Goal: Task Accomplishment & Management: Complete application form

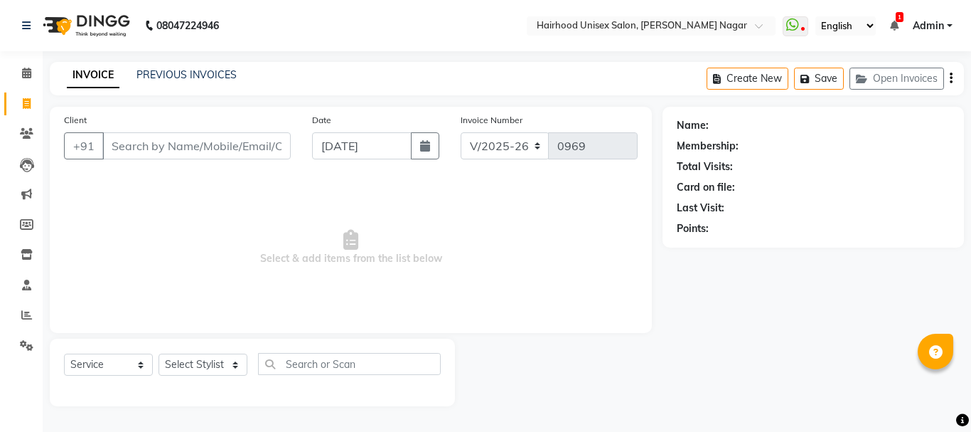
select select "754"
select select "service"
click at [207, 142] on input "Client" at bounding box center [196, 145] width 188 height 27
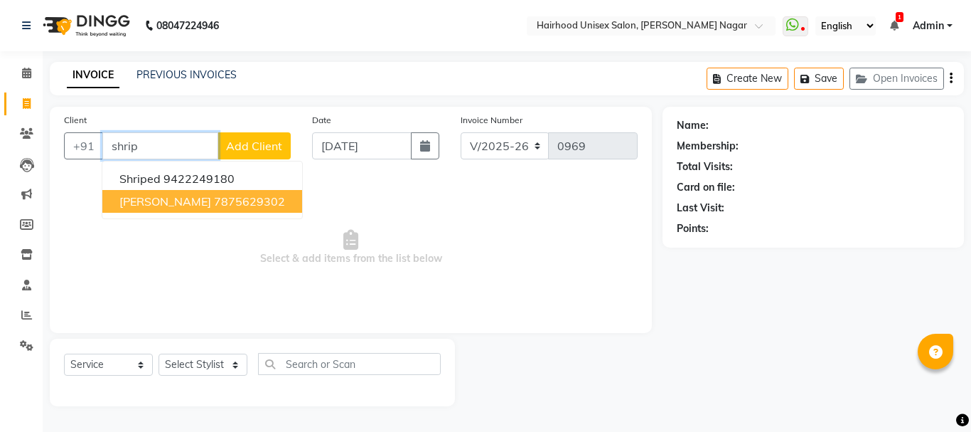
click at [191, 204] on span "[PERSON_NAME]" at bounding box center [165, 201] width 92 height 14
type input "7875629302"
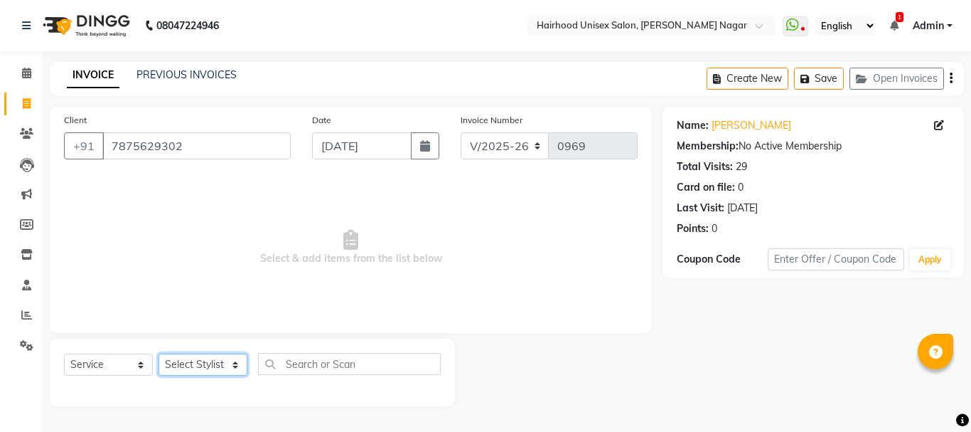
click at [203, 366] on select "Select Stylist [PERSON_NAME] Rani Salon [PERSON_NAME]" at bounding box center [203, 364] width 89 height 22
select select "12325"
click at [159, 353] on select "Select Stylist [PERSON_NAME] Rani Salon [PERSON_NAME]" at bounding box center [203, 364] width 89 height 22
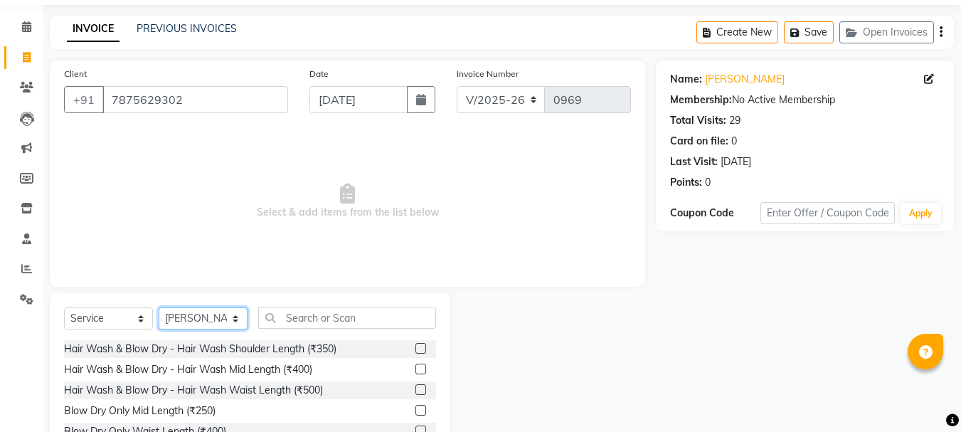
scroll to position [71, 0]
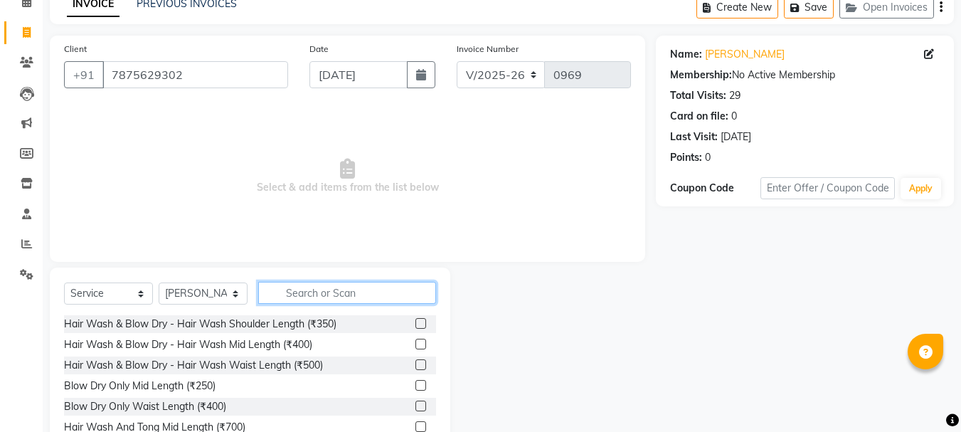
click at [360, 290] on input "text" at bounding box center [347, 293] width 178 height 22
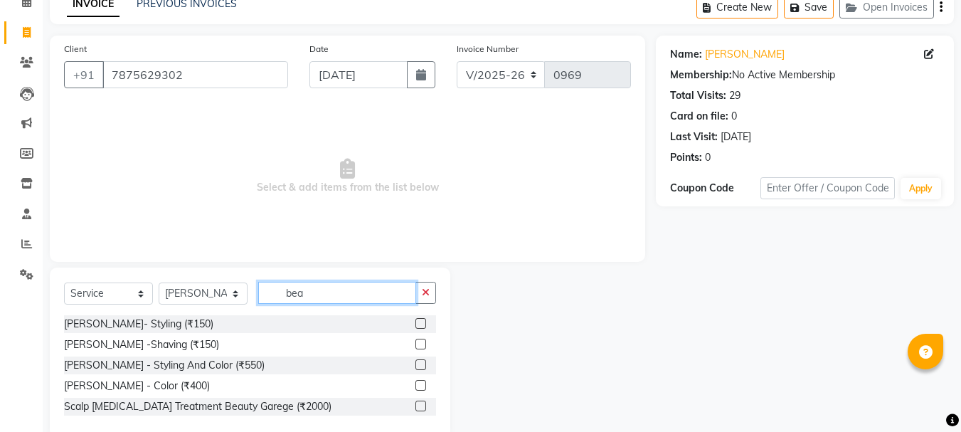
type input "bea"
click at [423, 324] on label at bounding box center [420, 323] width 11 height 11
click at [423, 324] on input "checkbox" at bounding box center [419, 323] width 9 height 9
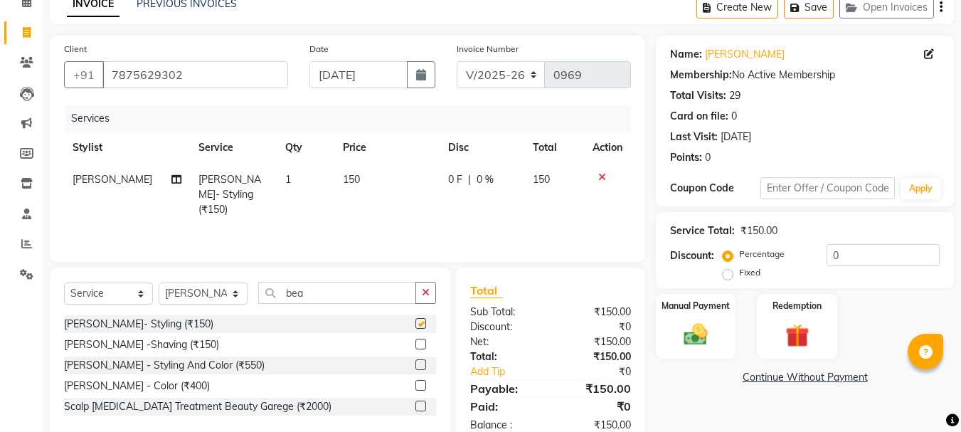
checkbox input "false"
click at [194, 299] on select "Select Stylist [PERSON_NAME] Rani Salon [PERSON_NAME]" at bounding box center [203, 293] width 89 height 22
select select "89083"
click at [159, 282] on select "Select Stylist [PERSON_NAME] Rani Salon [PERSON_NAME]" at bounding box center [203, 293] width 89 height 22
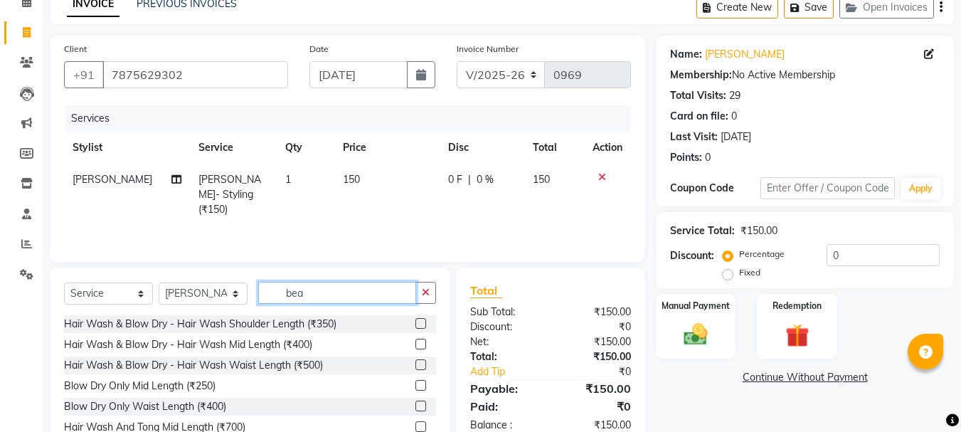
click at [336, 295] on input "bea" at bounding box center [337, 293] width 158 height 22
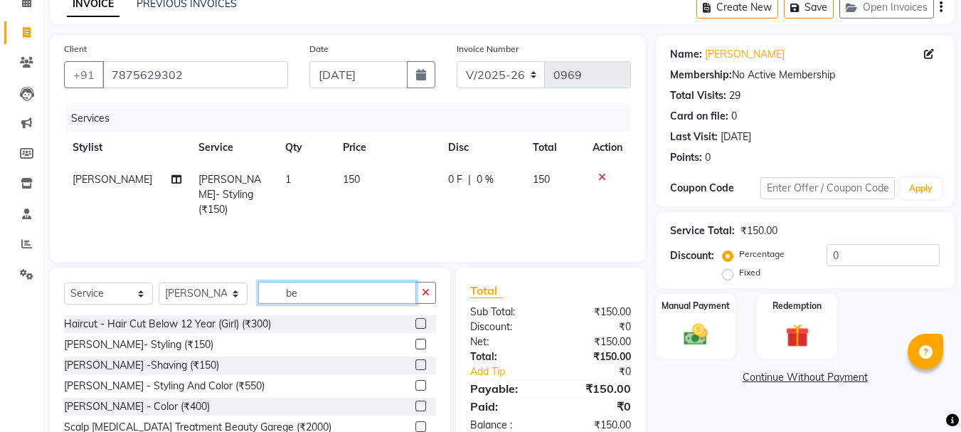
type input "bea"
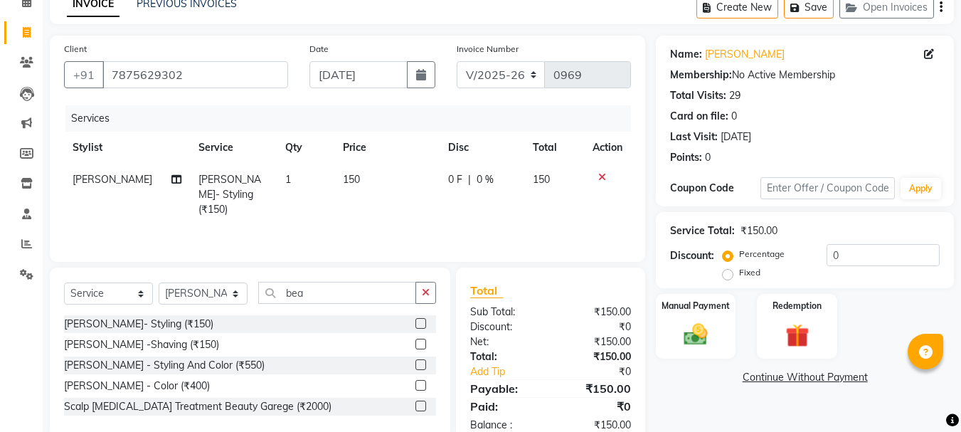
click at [420, 324] on label at bounding box center [420, 323] width 11 height 11
click at [420, 324] on input "checkbox" at bounding box center [419, 323] width 9 height 9
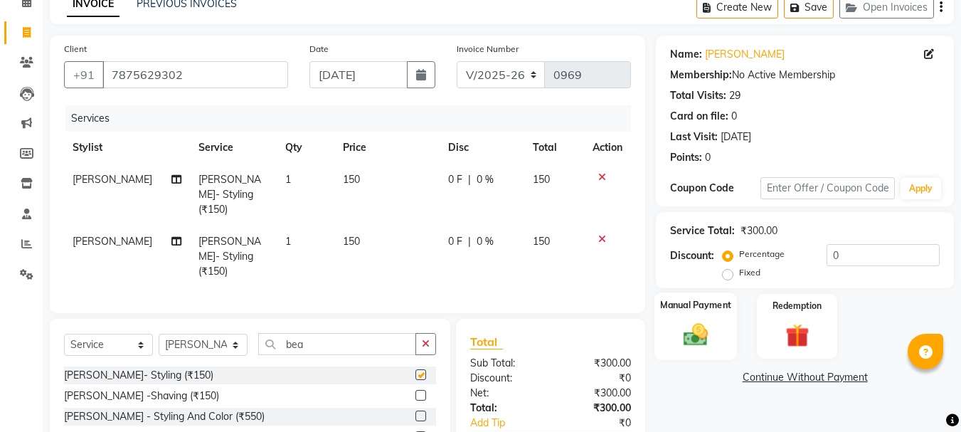
checkbox input "false"
click at [712, 329] on img at bounding box center [696, 334] width 40 height 28
click at [849, 380] on span "ONLINE" at bounding box center [849, 378] width 37 height 16
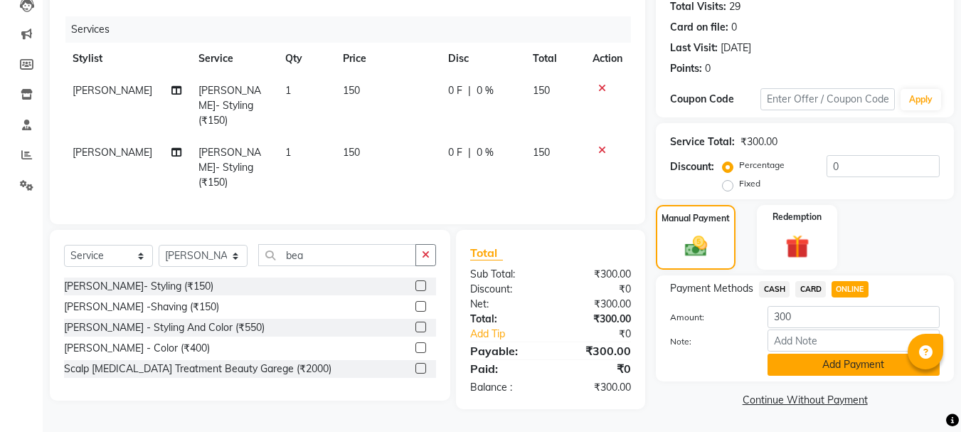
click at [848, 371] on button "Add Payment" at bounding box center [853, 364] width 172 height 22
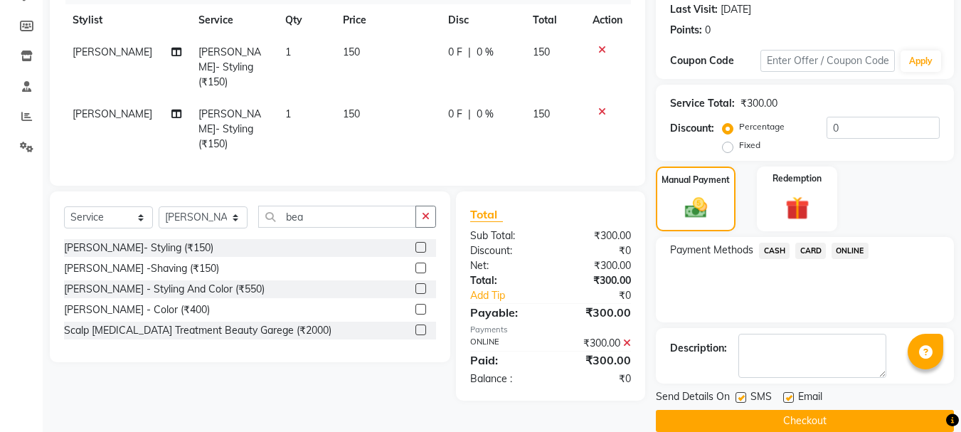
scroll to position [220, 0]
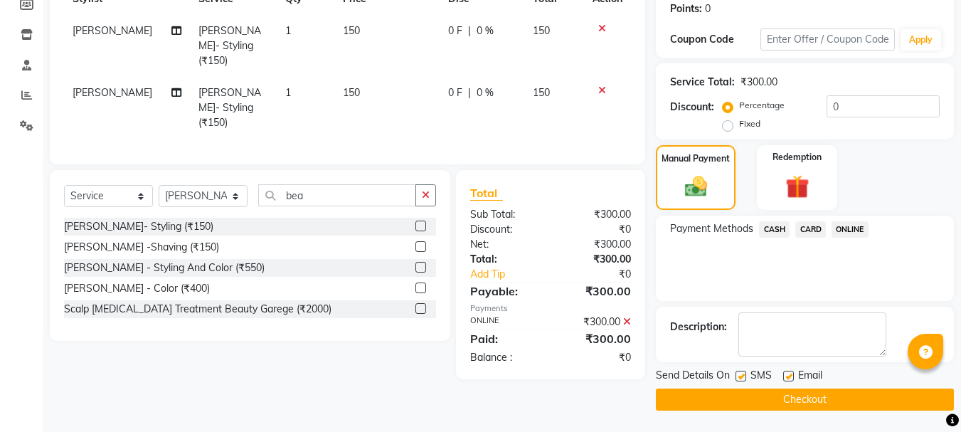
click at [836, 398] on button "Checkout" at bounding box center [805, 399] width 298 height 22
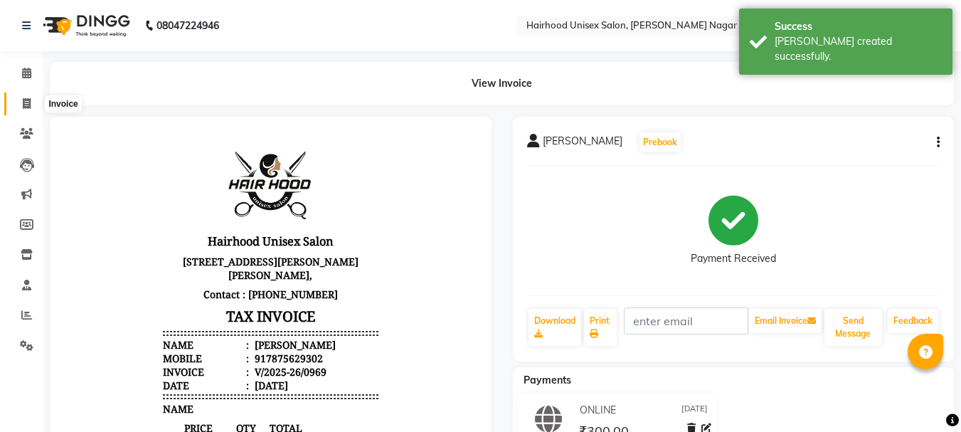
click at [26, 106] on icon at bounding box center [27, 103] width 8 height 11
select select "754"
select select "service"
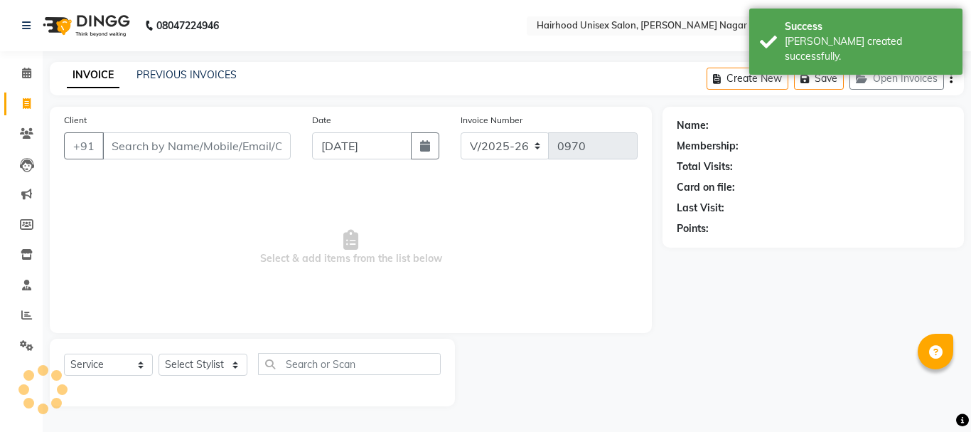
click at [237, 144] on input "Client" at bounding box center [196, 145] width 188 height 27
type input "b"
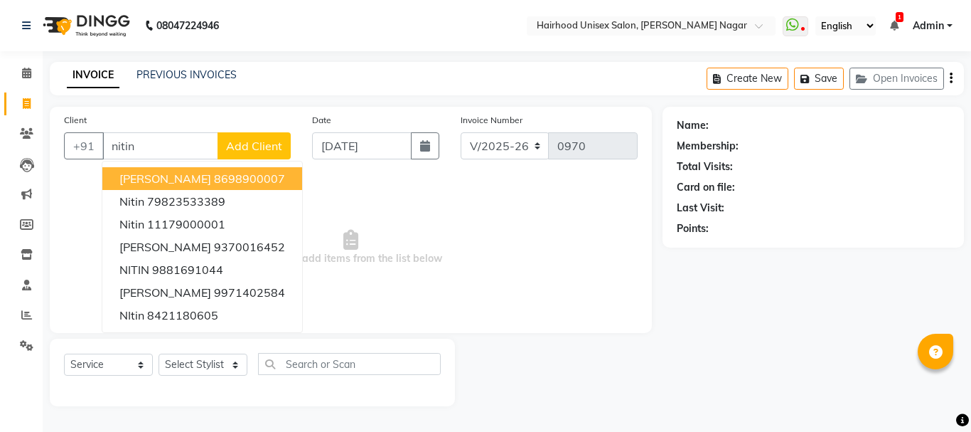
click at [161, 172] on span "[PERSON_NAME]" at bounding box center [165, 178] width 92 height 14
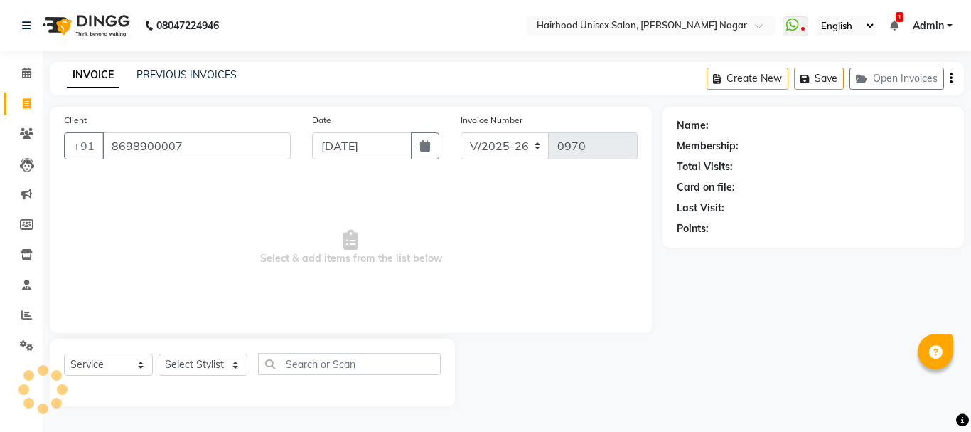
type input "8698900007"
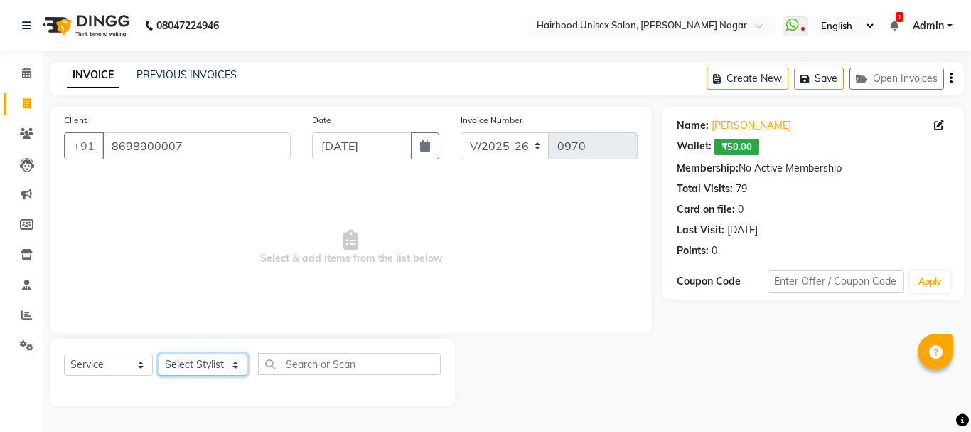
click at [219, 367] on select "Select Stylist [PERSON_NAME] Rani Salon [PERSON_NAME]" at bounding box center [203, 364] width 89 height 22
select select "12325"
click at [159, 353] on select "Select Stylist [PERSON_NAME] Rani Salon [PERSON_NAME]" at bounding box center [203, 364] width 89 height 22
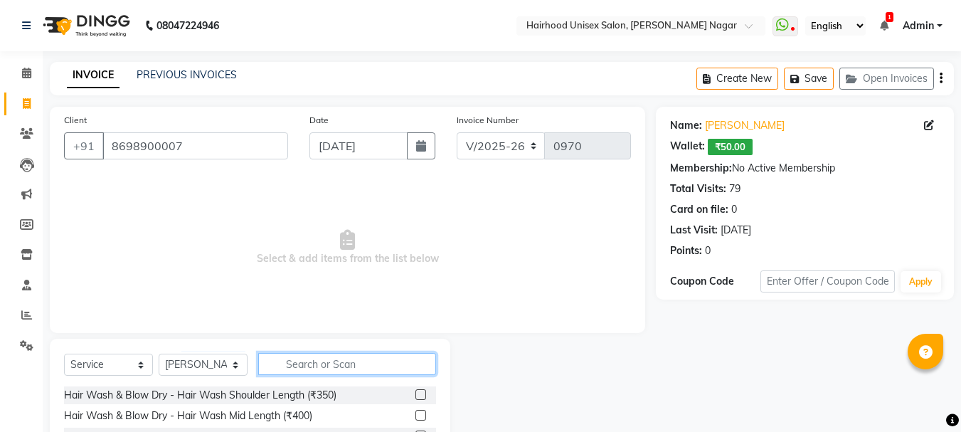
click at [304, 370] on input "text" at bounding box center [347, 364] width 178 height 22
type input "bear"
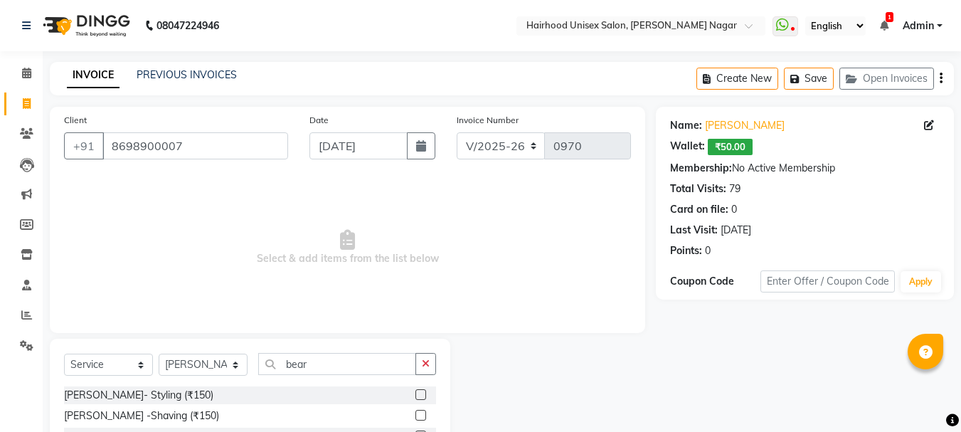
click at [416, 398] on label at bounding box center [420, 394] width 11 height 11
click at [416, 398] on input "checkbox" at bounding box center [419, 394] width 9 height 9
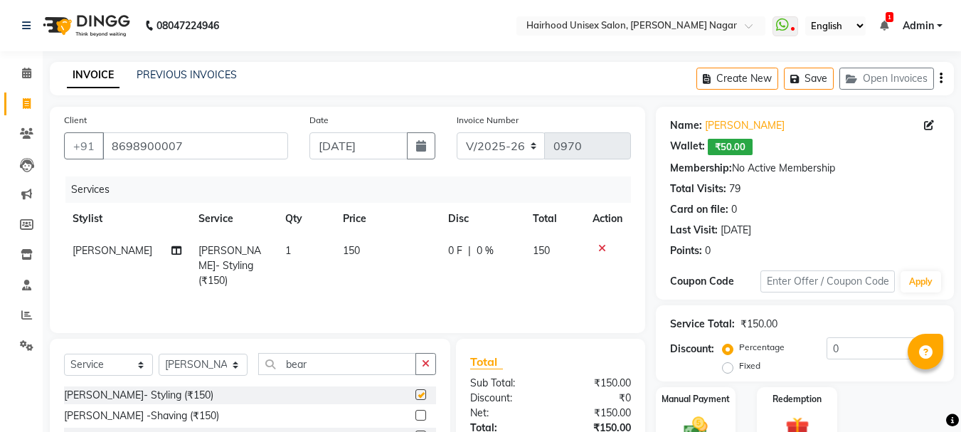
checkbox input "false"
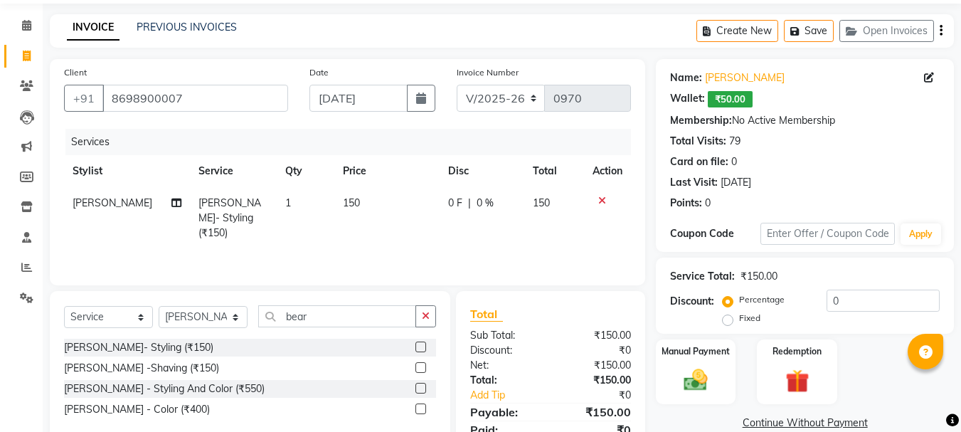
scroll to position [107, 0]
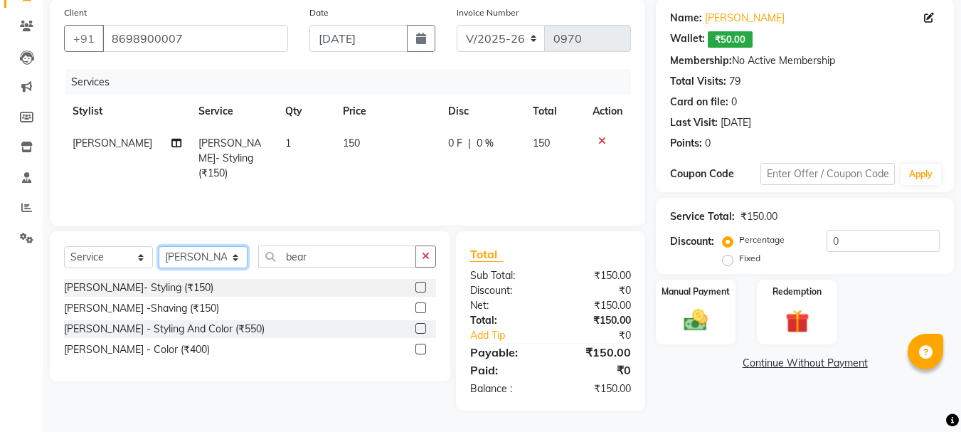
click at [182, 256] on select "Select Stylist [PERSON_NAME] Rani Salon [PERSON_NAME]" at bounding box center [203, 257] width 89 height 22
select select "36631"
click at [159, 246] on select "Select Stylist [PERSON_NAME] Rani Salon [PERSON_NAME]" at bounding box center [203, 257] width 89 height 22
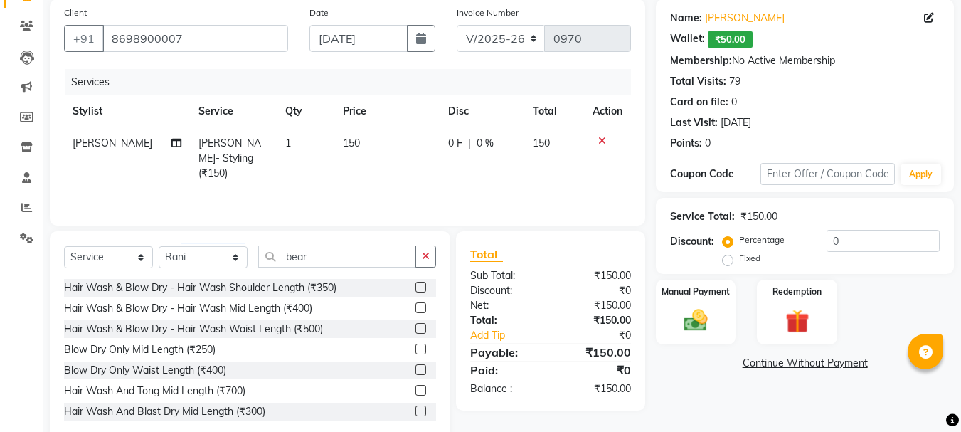
click at [300, 267] on div "Select Service Product Membership Package Voucher Prepaid Gift Card Select Styl…" at bounding box center [250, 261] width 372 height 33
click at [309, 263] on input "bear" at bounding box center [337, 256] width 158 height 22
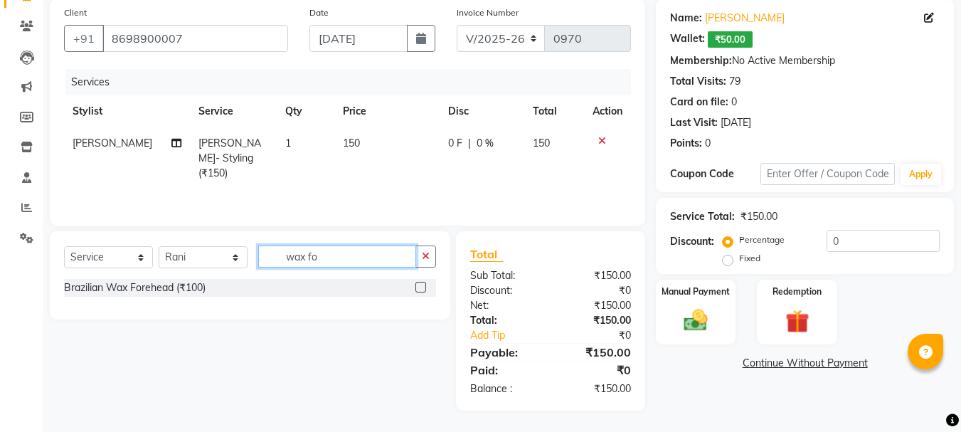
type input "wax fo"
click at [420, 287] on label at bounding box center [420, 287] width 11 height 11
click at [420, 287] on input "checkbox" at bounding box center [419, 287] width 9 height 9
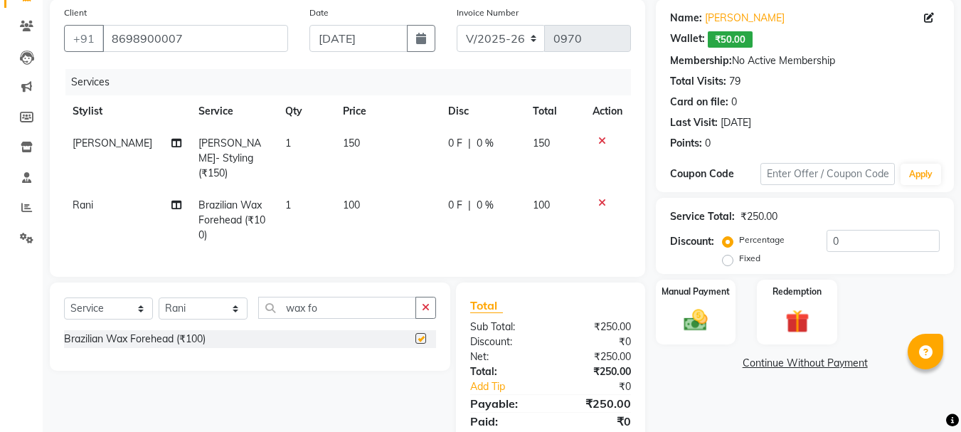
checkbox input "false"
click at [449, 139] on span "0 F" at bounding box center [455, 143] width 14 height 15
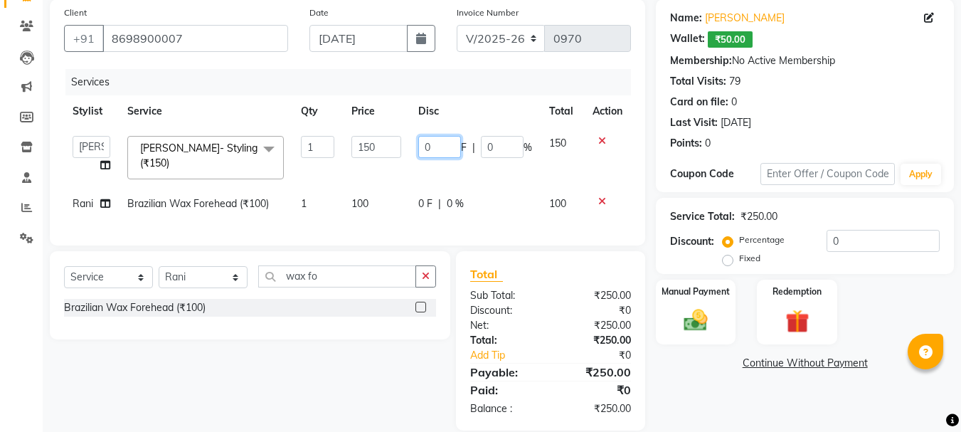
click at [449, 139] on input "0" at bounding box center [439, 147] width 43 height 22
type input "50"
click at [689, 338] on div "Manual Payment" at bounding box center [695, 312] width 83 height 68
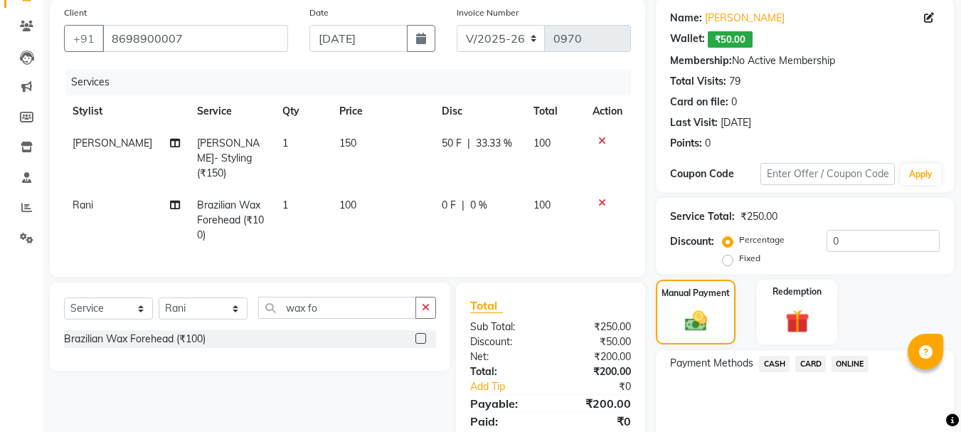
click at [854, 369] on span "ONLINE" at bounding box center [849, 364] width 37 height 16
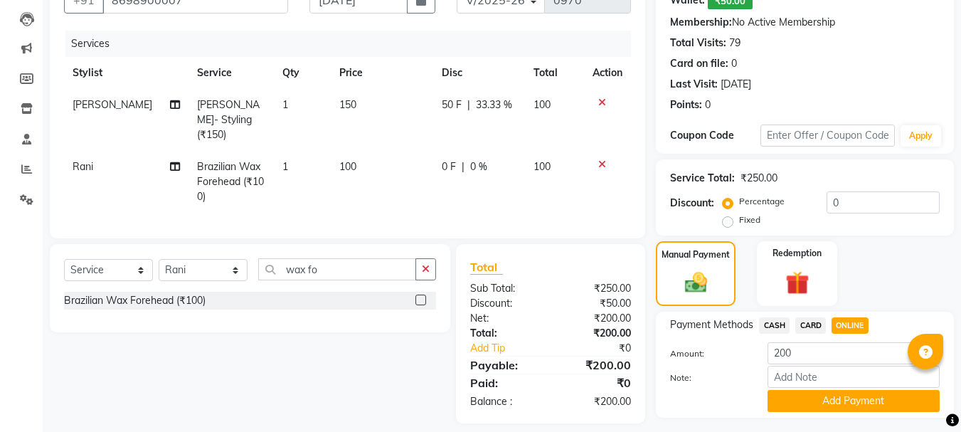
scroll to position [182, 0]
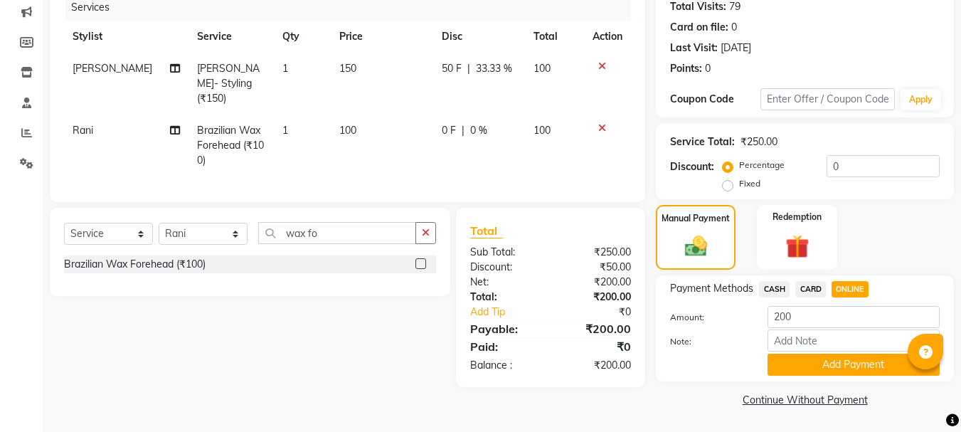
click at [848, 371] on button "Add Payment" at bounding box center [853, 364] width 172 height 22
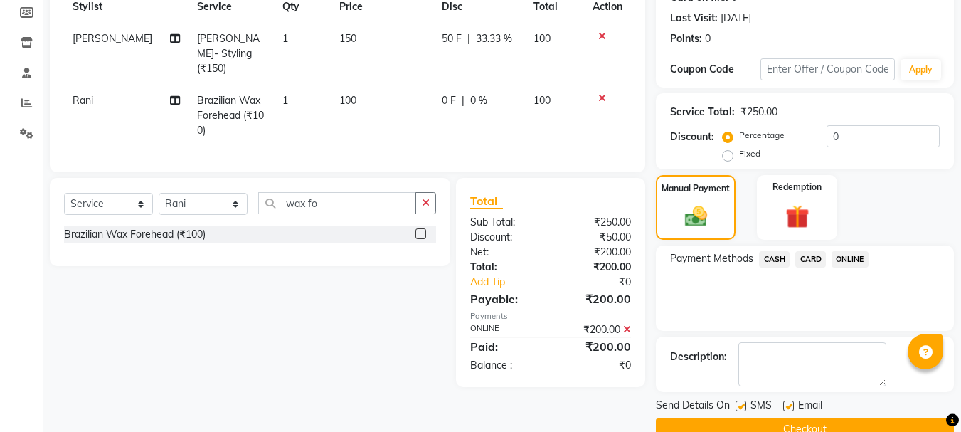
scroll to position [242, 0]
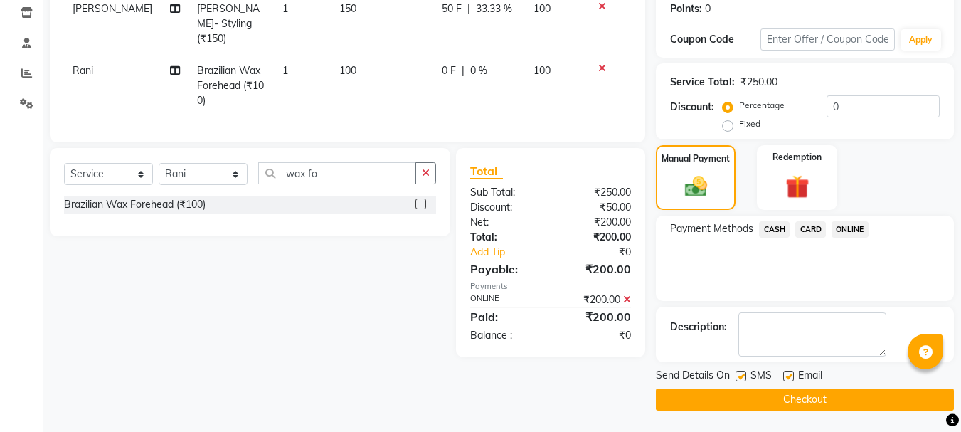
click at [835, 392] on button "Checkout" at bounding box center [805, 399] width 298 height 22
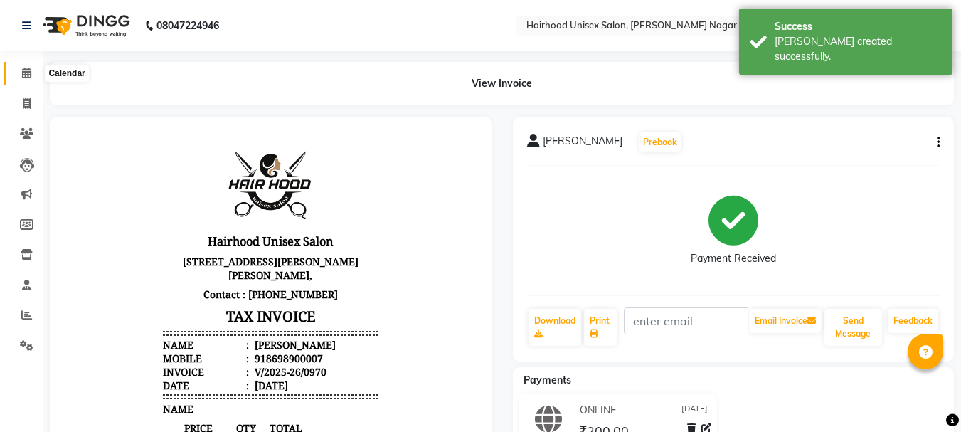
click at [21, 72] on span at bounding box center [26, 73] width 25 height 16
